Goal: Transaction & Acquisition: Purchase product/service

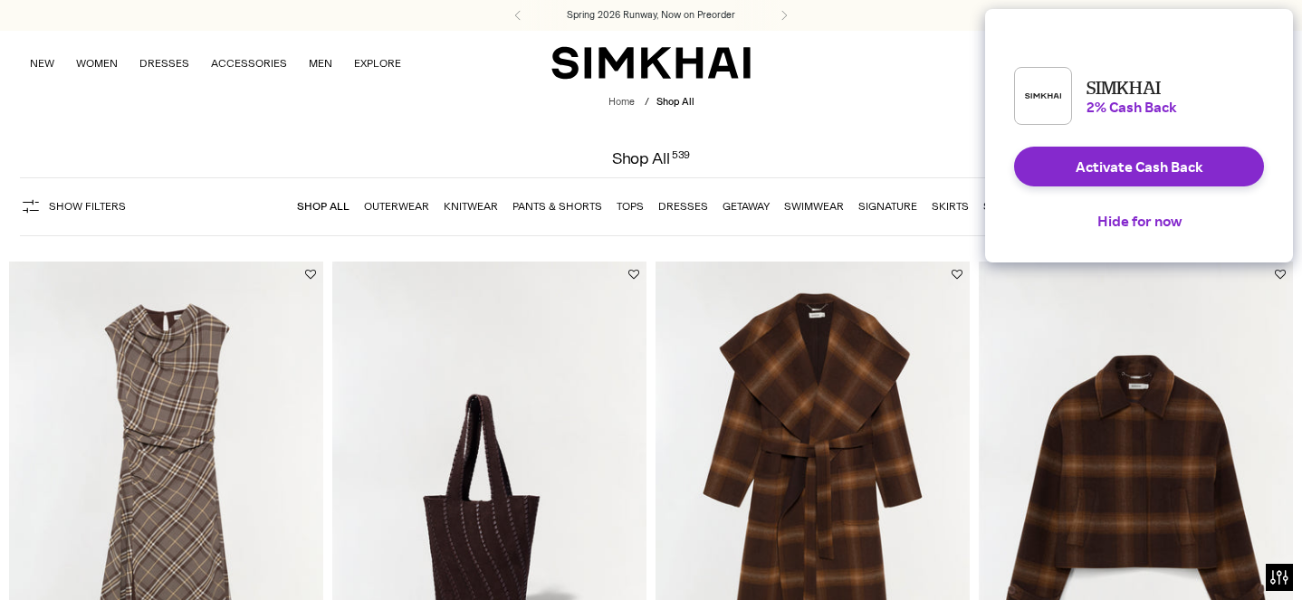
drag, startPoint x: 0, startPoint y: 0, endPoint x: 986, endPoint y: 53, distance: 987.5
click at [986, 53] on div "SIMKHAI 2% Cash Back Activate Cash Back Hide for now" at bounding box center [1139, 136] width 308 height 254
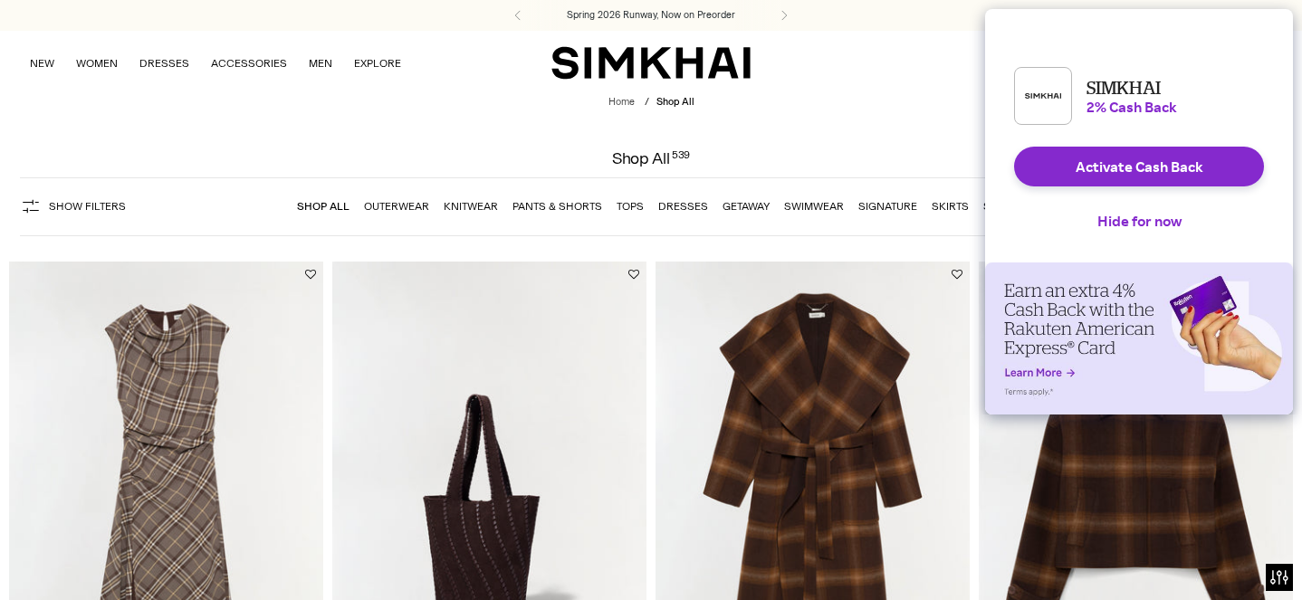
click at [1116, 235] on button "Hide for now" at bounding box center [1139, 221] width 113 height 40
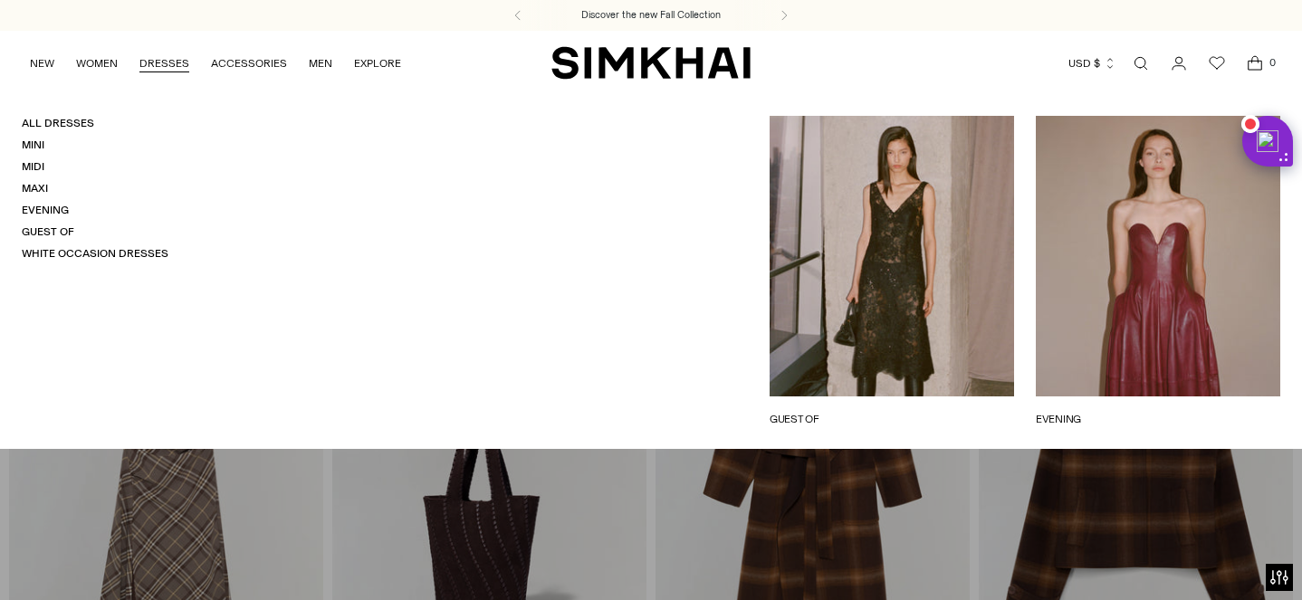
click at [167, 58] on link "DRESSES" at bounding box center [164, 63] width 50 height 40
click at [53, 206] on link "Evening" at bounding box center [45, 210] width 47 height 13
